Goal: Transaction & Acquisition: Purchase product/service

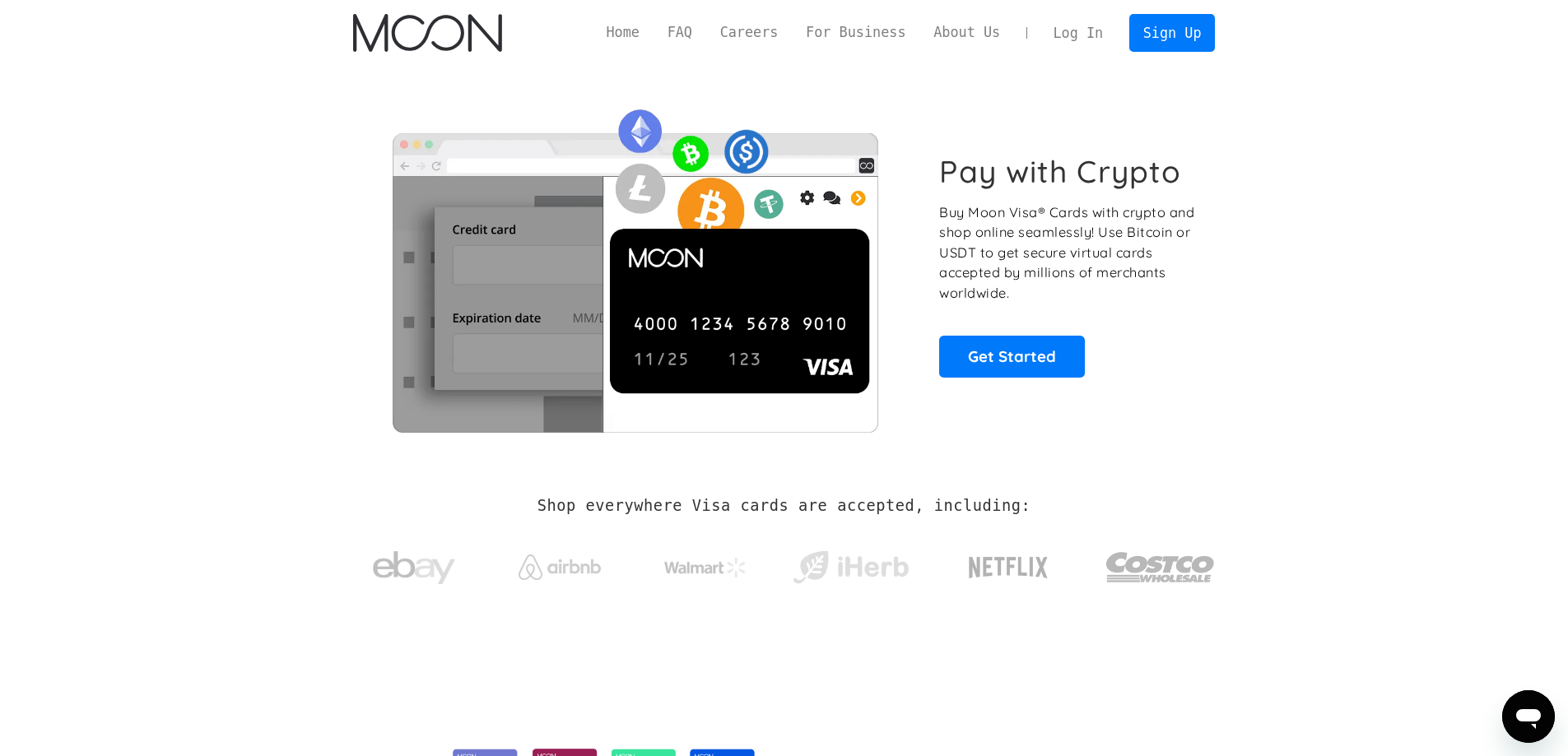
click at [1076, 31] on link "Log In" at bounding box center [1078, 33] width 78 height 37
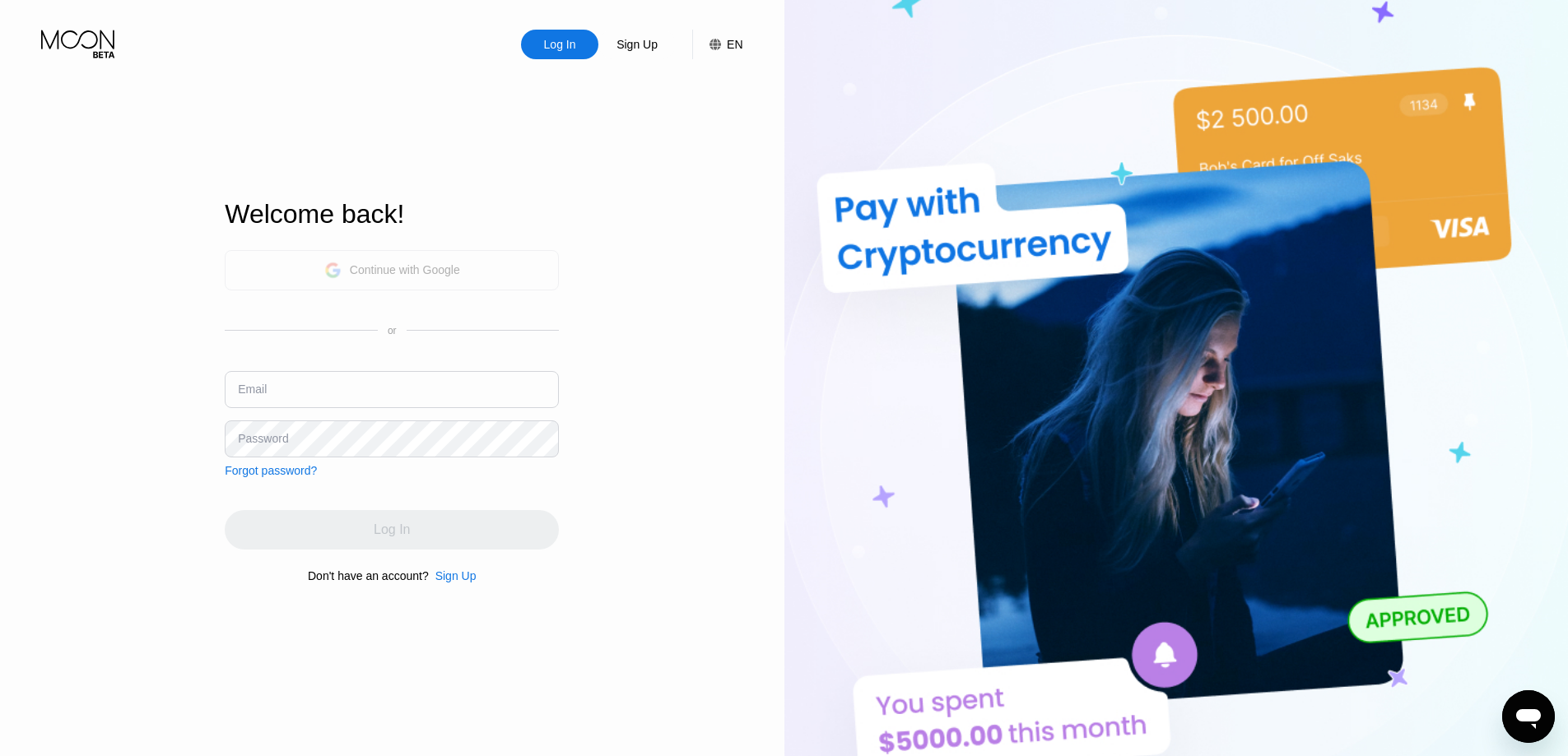
click at [359, 265] on div "Continue with Google" at bounding box center [405, 269] width 111 height 13
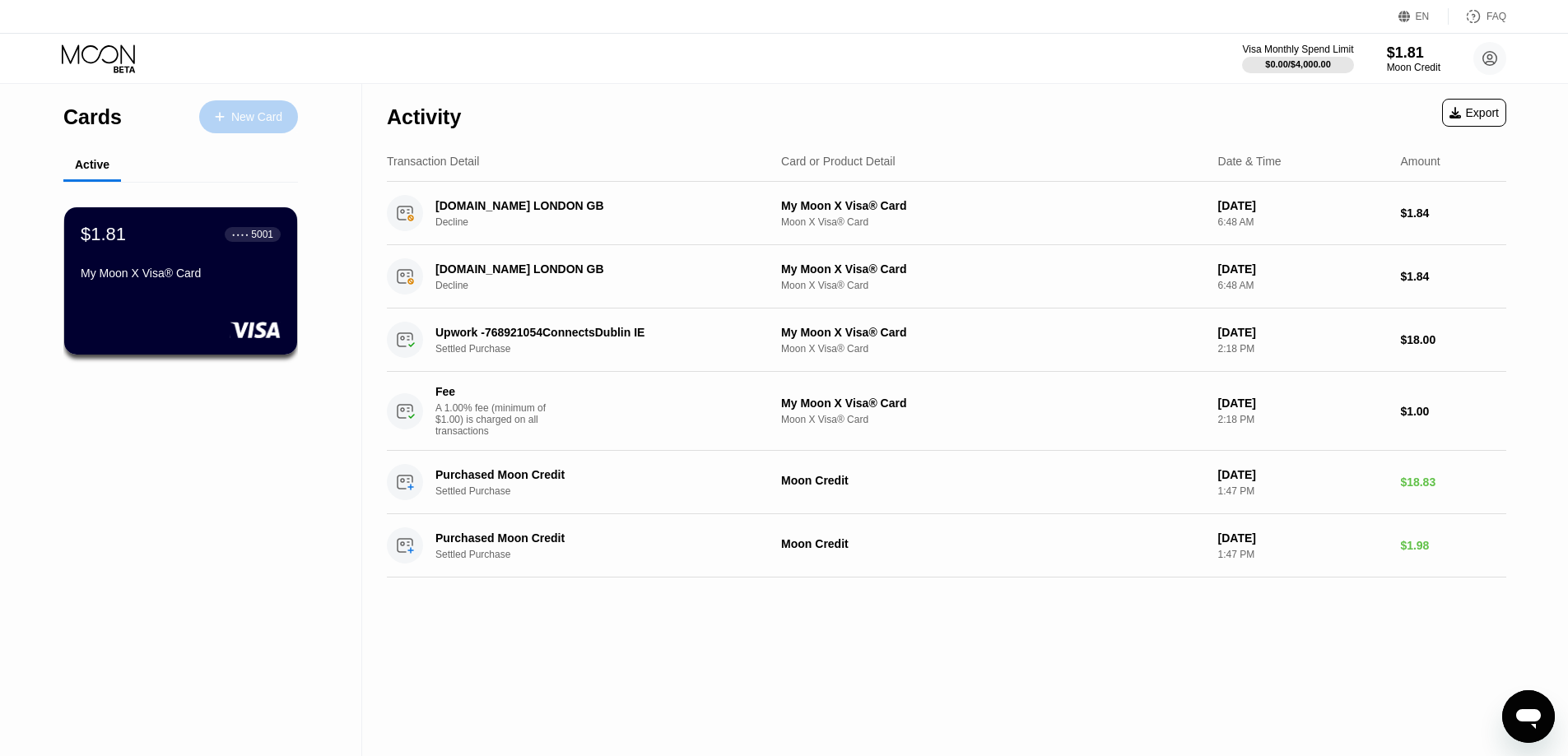
click at [259, 112] on div "New Card" at bounding box center [256, 118] width 51 height 14
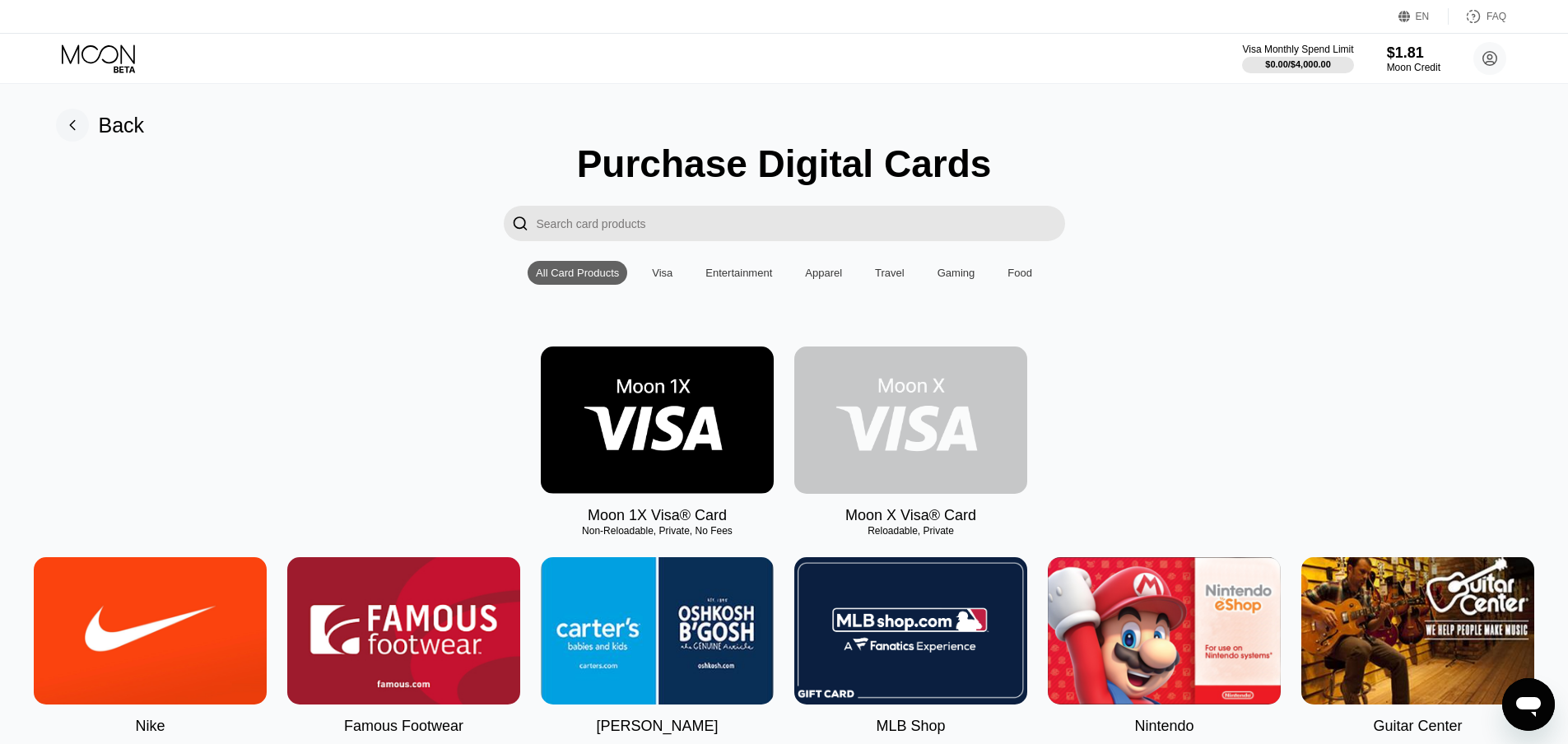
click at [924, 413] on img at bounding box center [911, 420] width 233 height 147
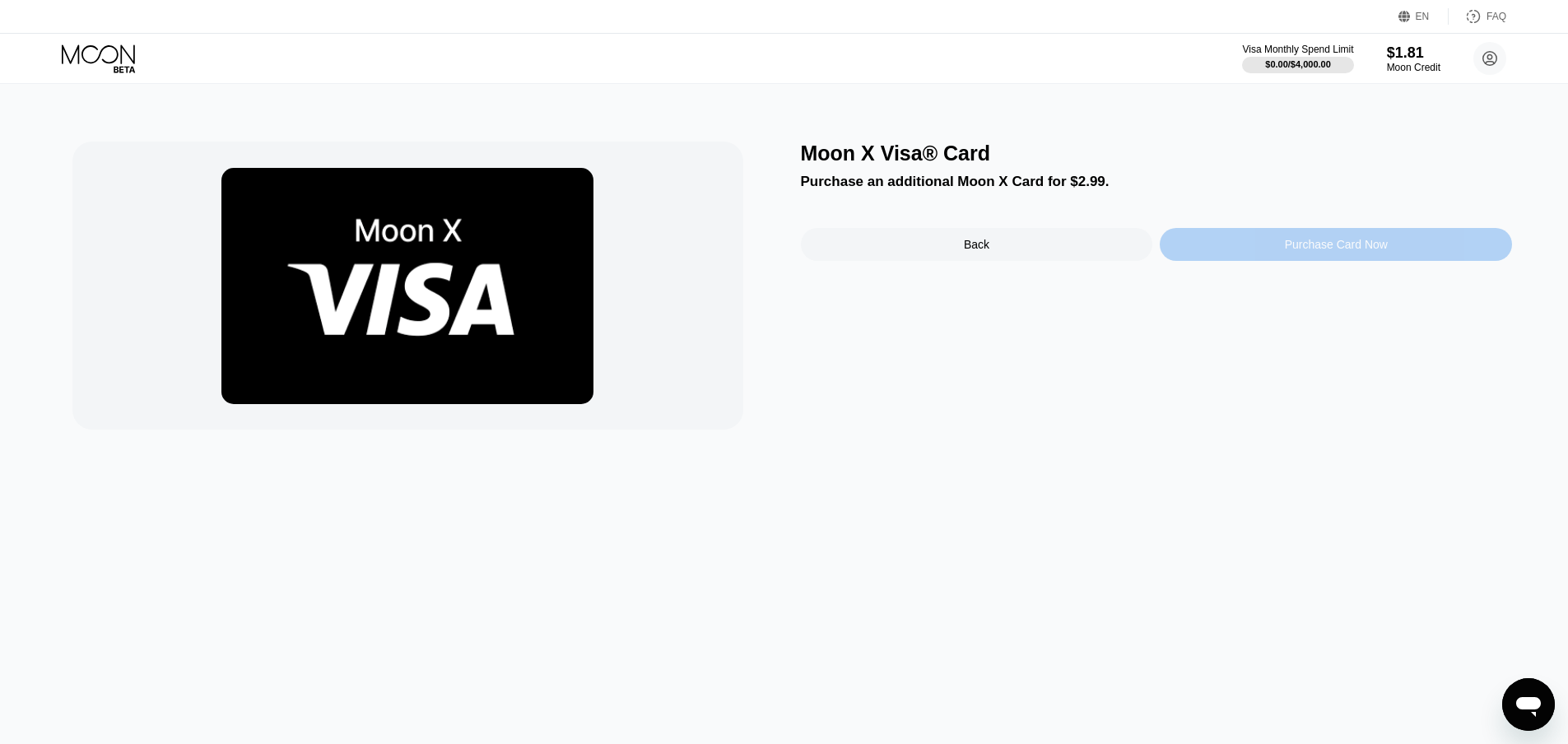
click at [1274, 241] on div "Purchase Card Now" at bounding box center [1335, 244] width 352 height 33
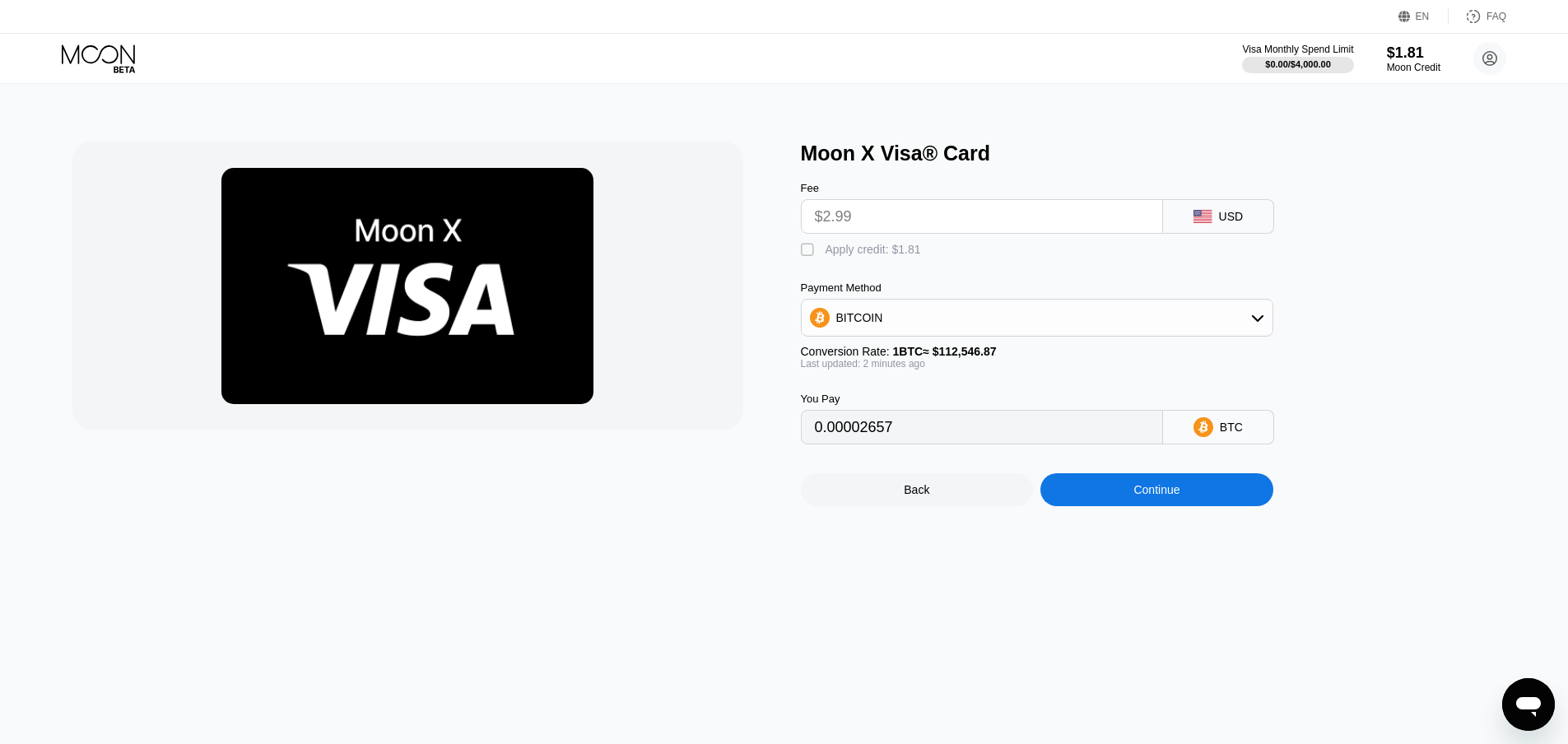
click at [828, 256] on div "Apply credit: $1.81" at bounding box center [873, 249] width 95 height 13
click at [806, 256] on div "" at bounding box center [809, 250] width 16 height 16
type input "0.00002657"
click at [883, 495] on div "Back" at bounding box center [917, 490] width 233 height 33
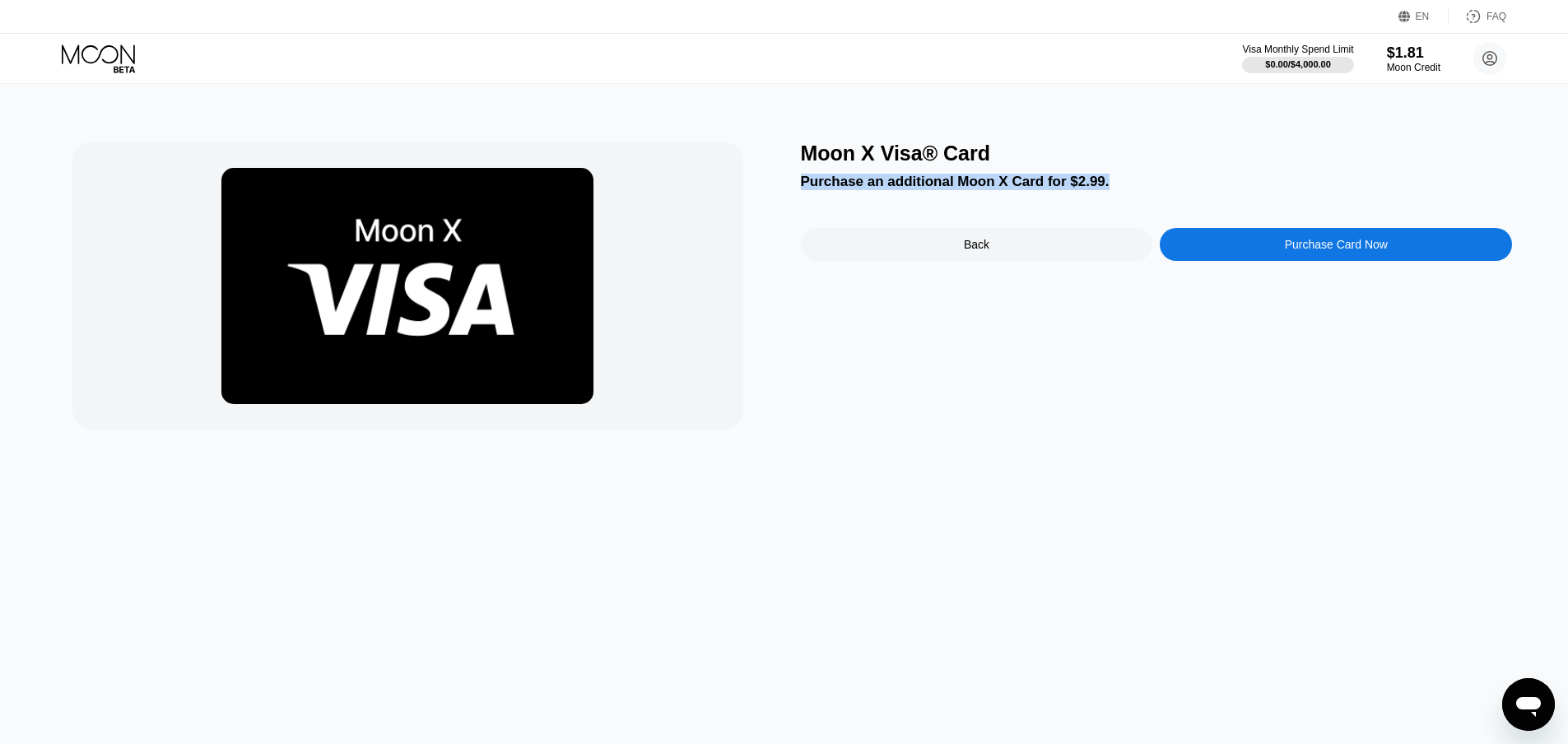
drag, startPoint x: 1101, startPoint y: 181, endPoint x: 795, endPoint y: 187, distance: 306.1
click at [795, 187] on div "Moon X Visa® Card Purchase an additional Moon X Card for $2.99. Back Purchase C…" at bounding box center [784, 285] width 1424 height 288
click at [889, 186] on div "Purchase an additional Moon X Card for $2.99." at bounding box center [1157, 182] width 712 height 16
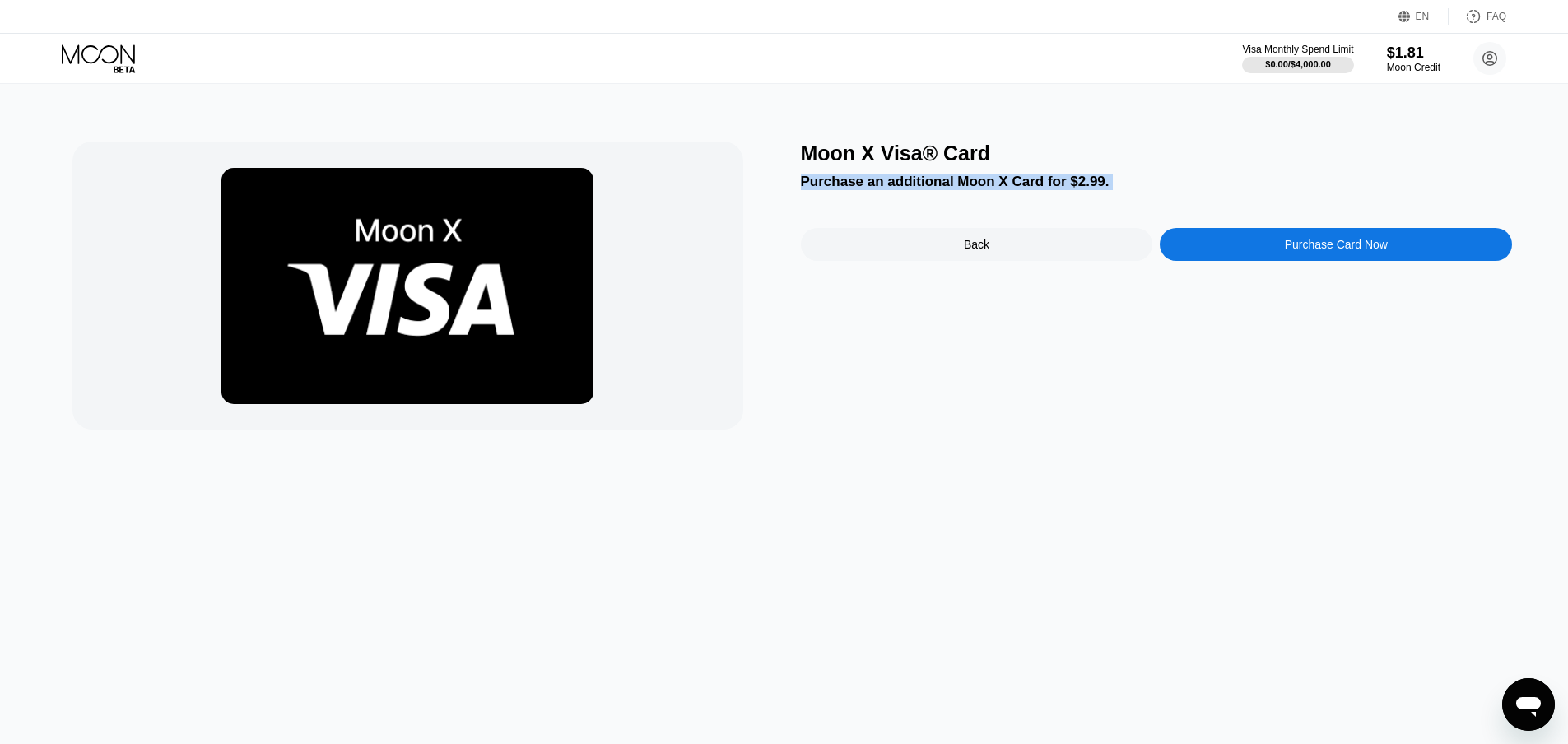
click at [889, 186] on div "Purchase an additional Moon X Card for $2.99." at bounding box center [1157, 182] width 712 height 16
click at [949, 185] on div "Purchase an additional Moon X Card for $2.99." at bounding box center [1157, 182] width 712 height 16
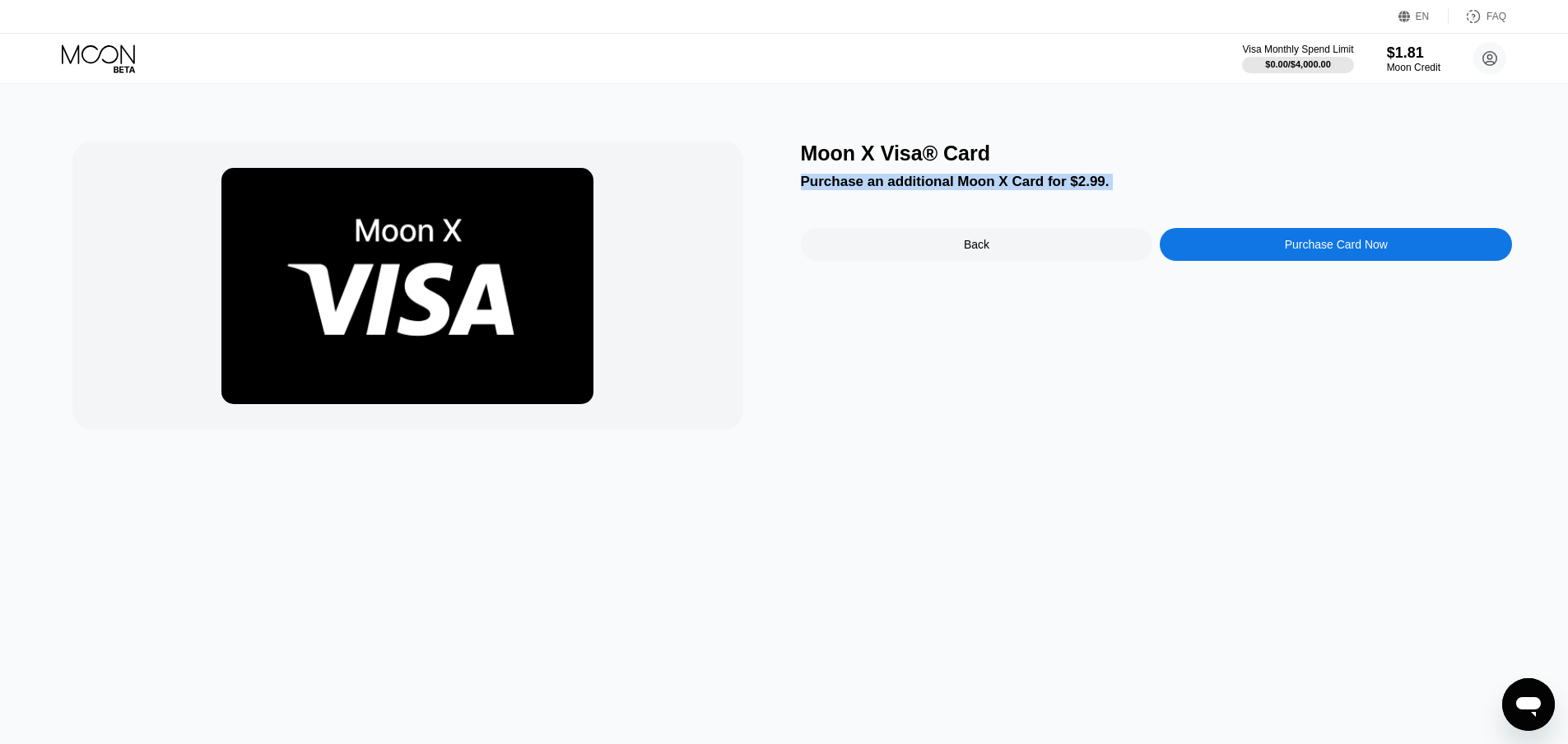
click at [984, 394] on div "Moon X Visa® Card Purchase an additional Moon X Card for $2.99. Back Purchase C…" at bounding box center [1157, 285] width 712 height 288
click at [105, 55] on icon at bounding box center [100, 59] width 77 height 29
